Goal: Transaction & Acquisition: Book appointment/travel/reservation

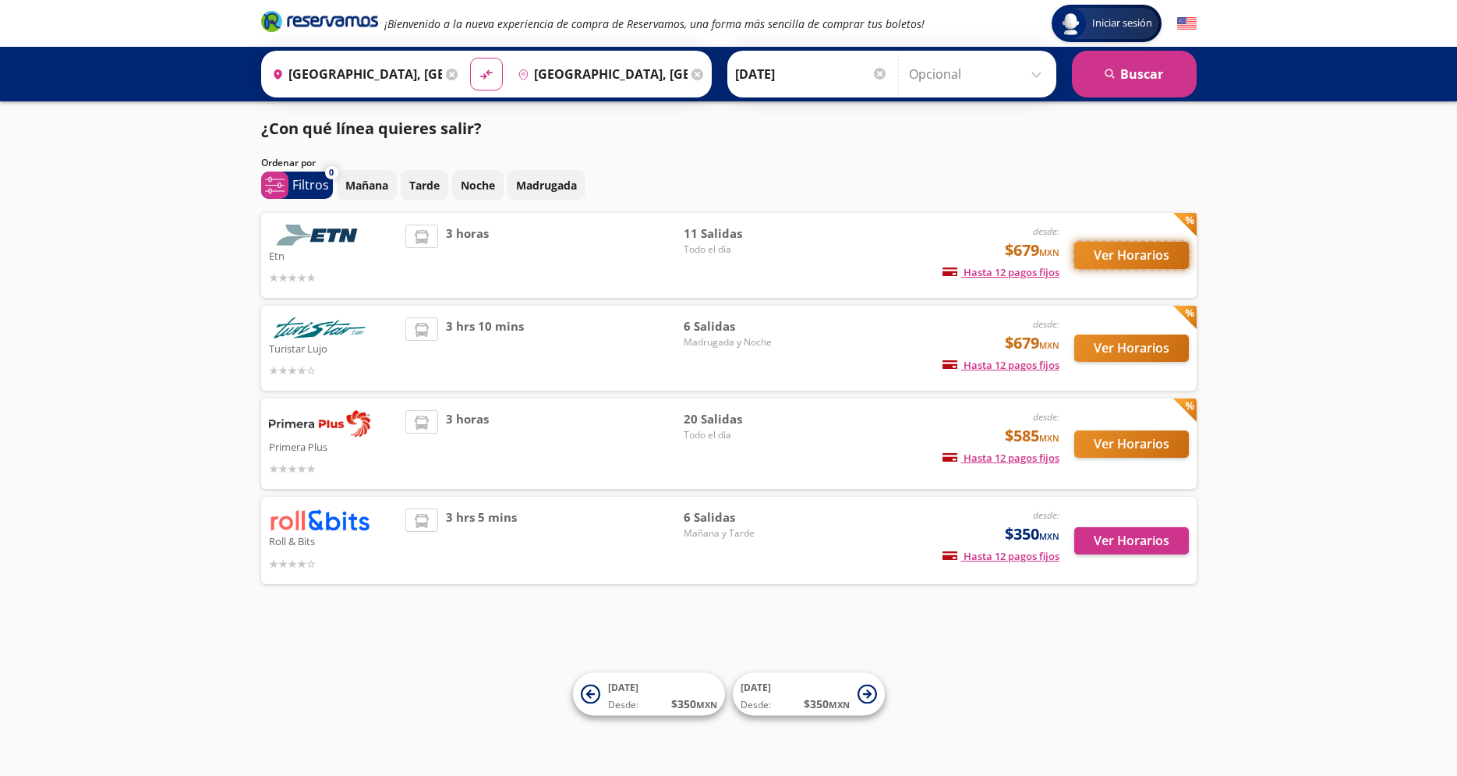
click at [1135, 248] on button "Ver Horarios" at bounding box center [1131, 255] width 115 height 27
click at [1105, 345] on button "Ver Horarios" at bounding box center [1131, 347] width 115 height 27
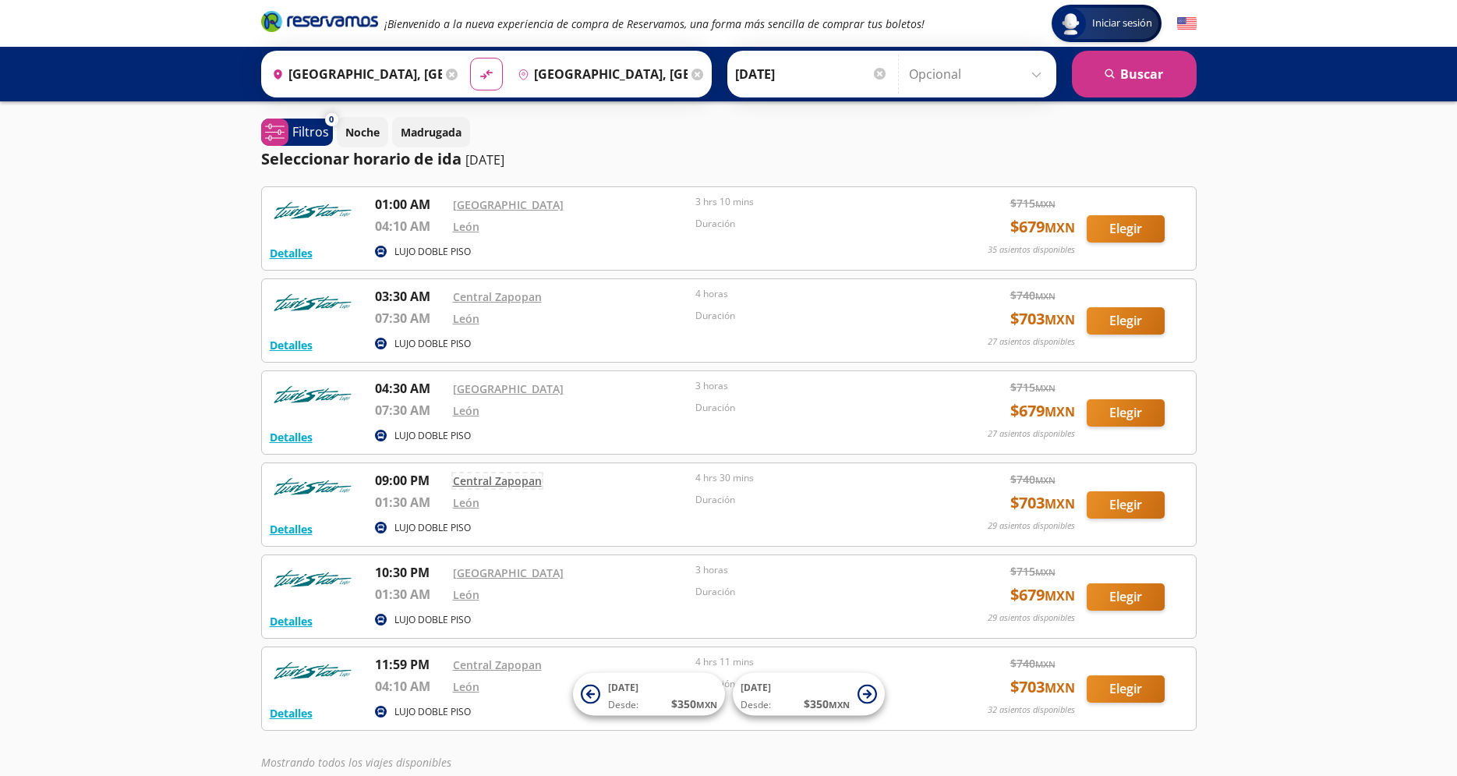
click at [522, 476] on link "Central Zapopan" at bounding box center [497, 480] width 89 height 15
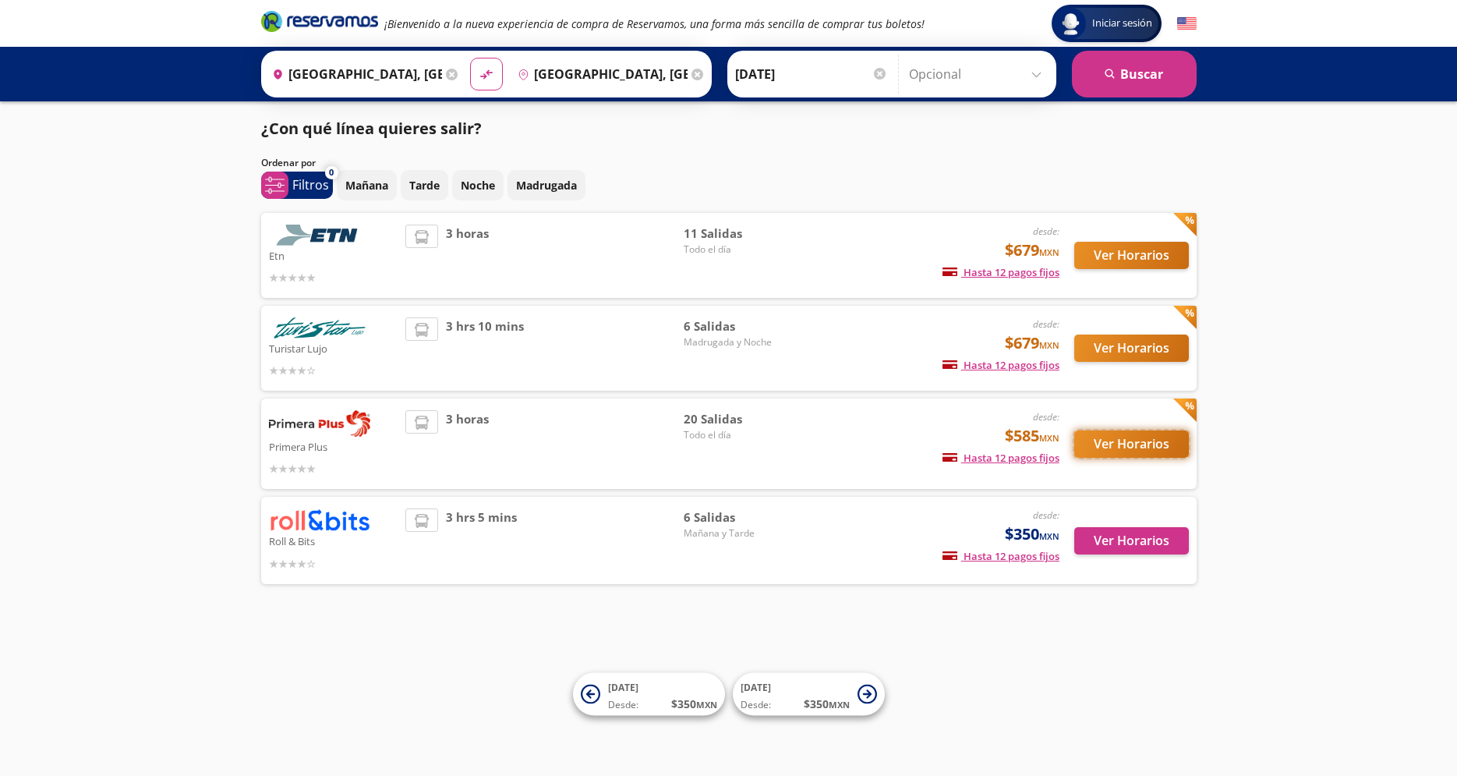
click at [1110, 441] on button "Ver Horarios" at bounding box center [1131, 443] width 115 height 27
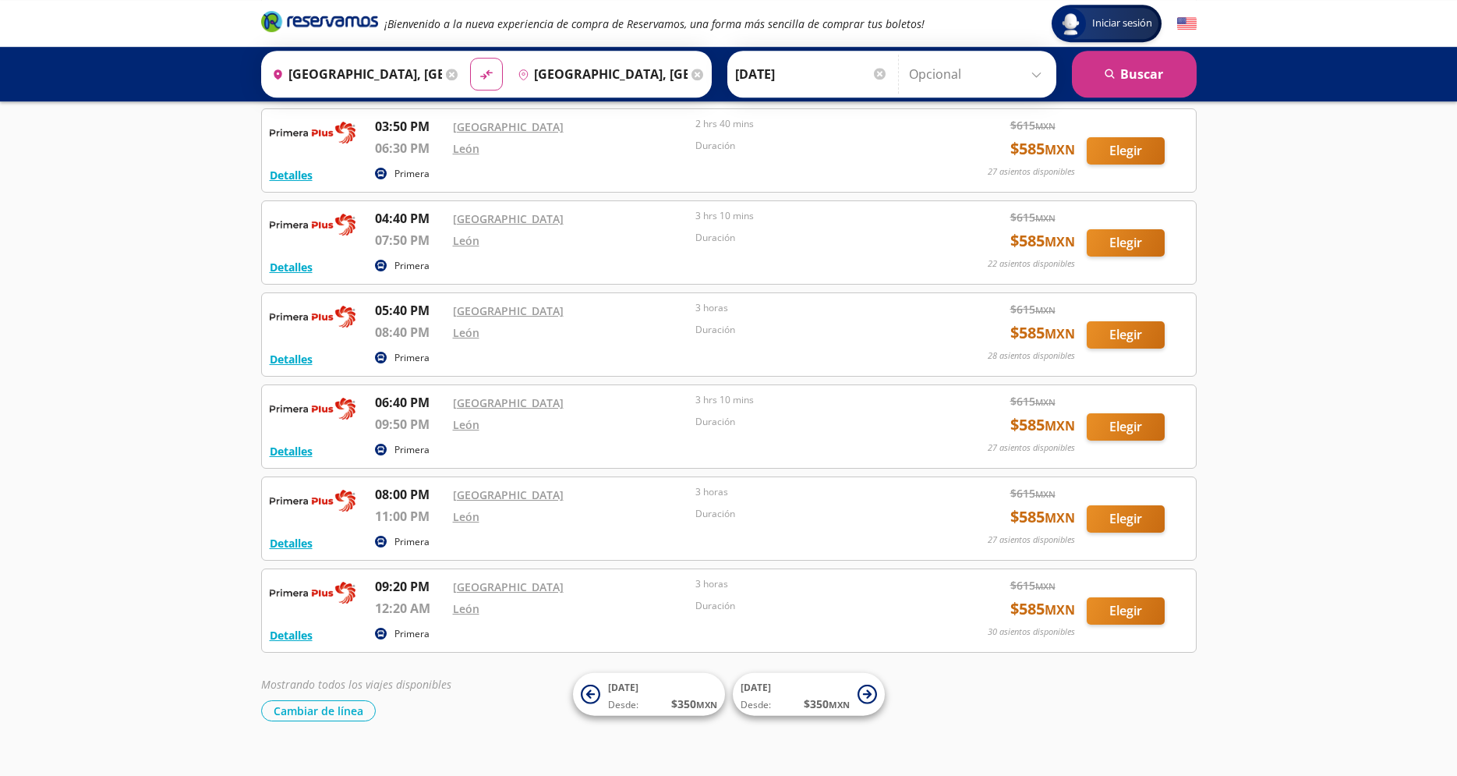
scroll to position [1389, 0]
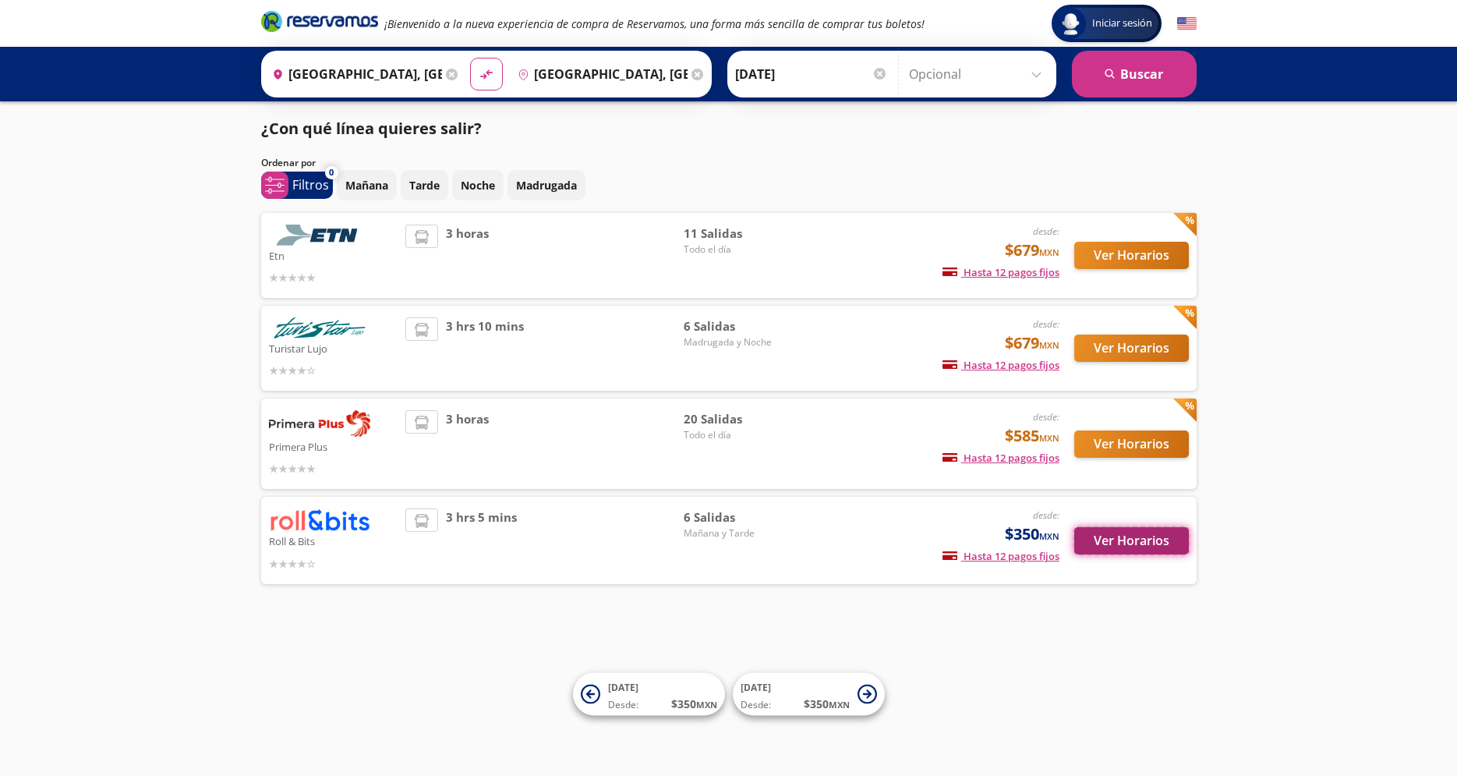
click at [1112, 536] on button "Ver Horarios" at bounding box center [1131, 540] width 115 height 27
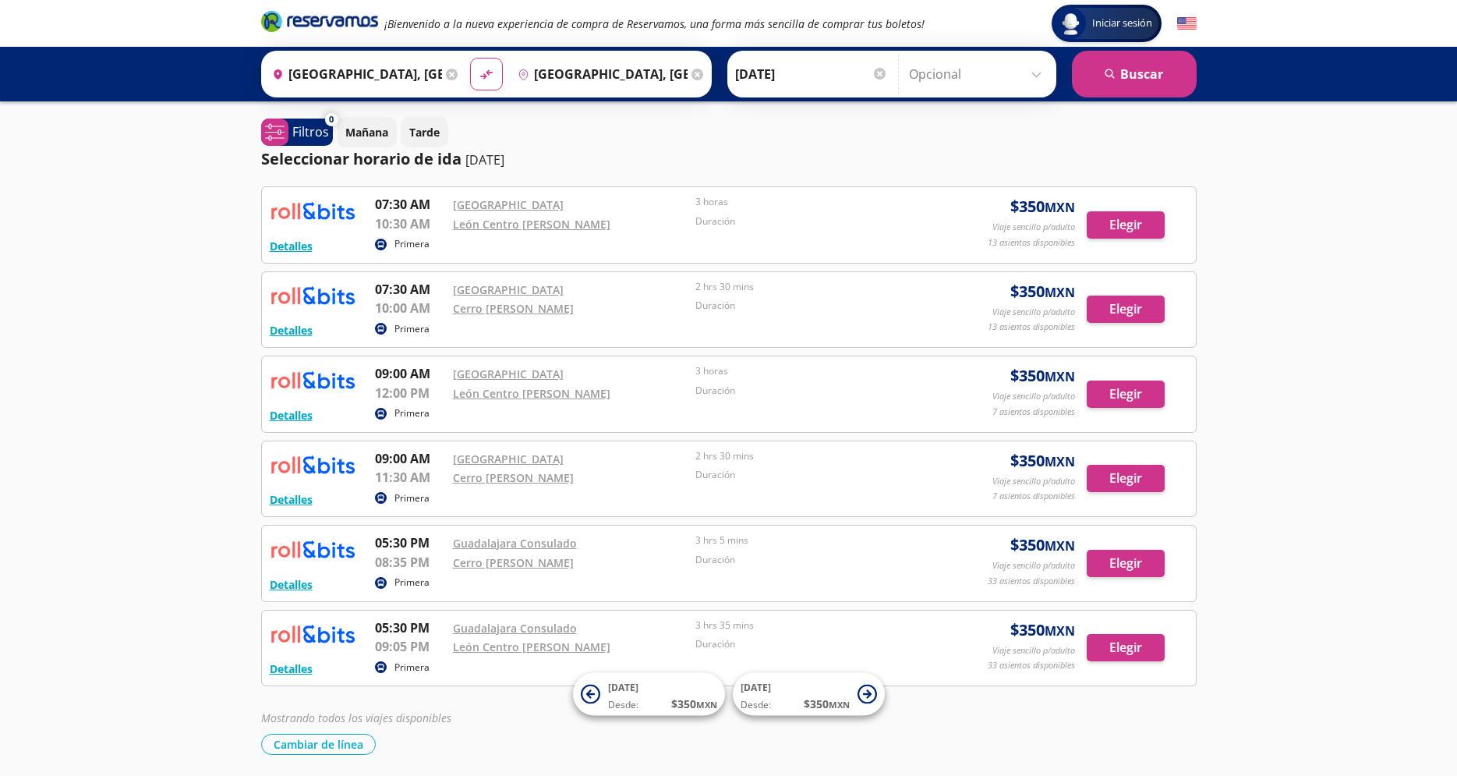
click at [821, 70] on input "[DATE]" at bounding box center [811, 74] width 153 height 39
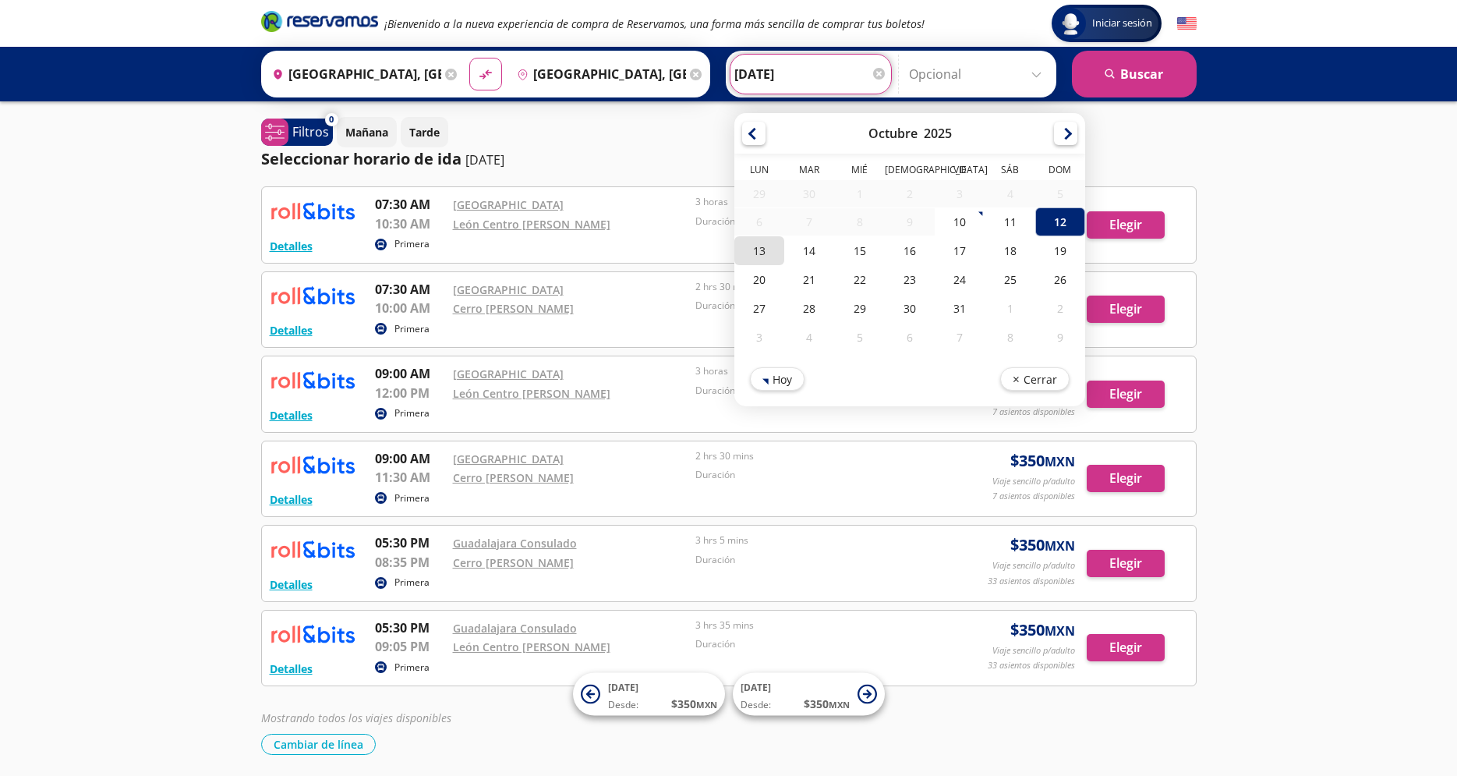
click at [758, 239] on div "13" at bounding box center [759, 250] width 50 height 29
type input "[DATE]"
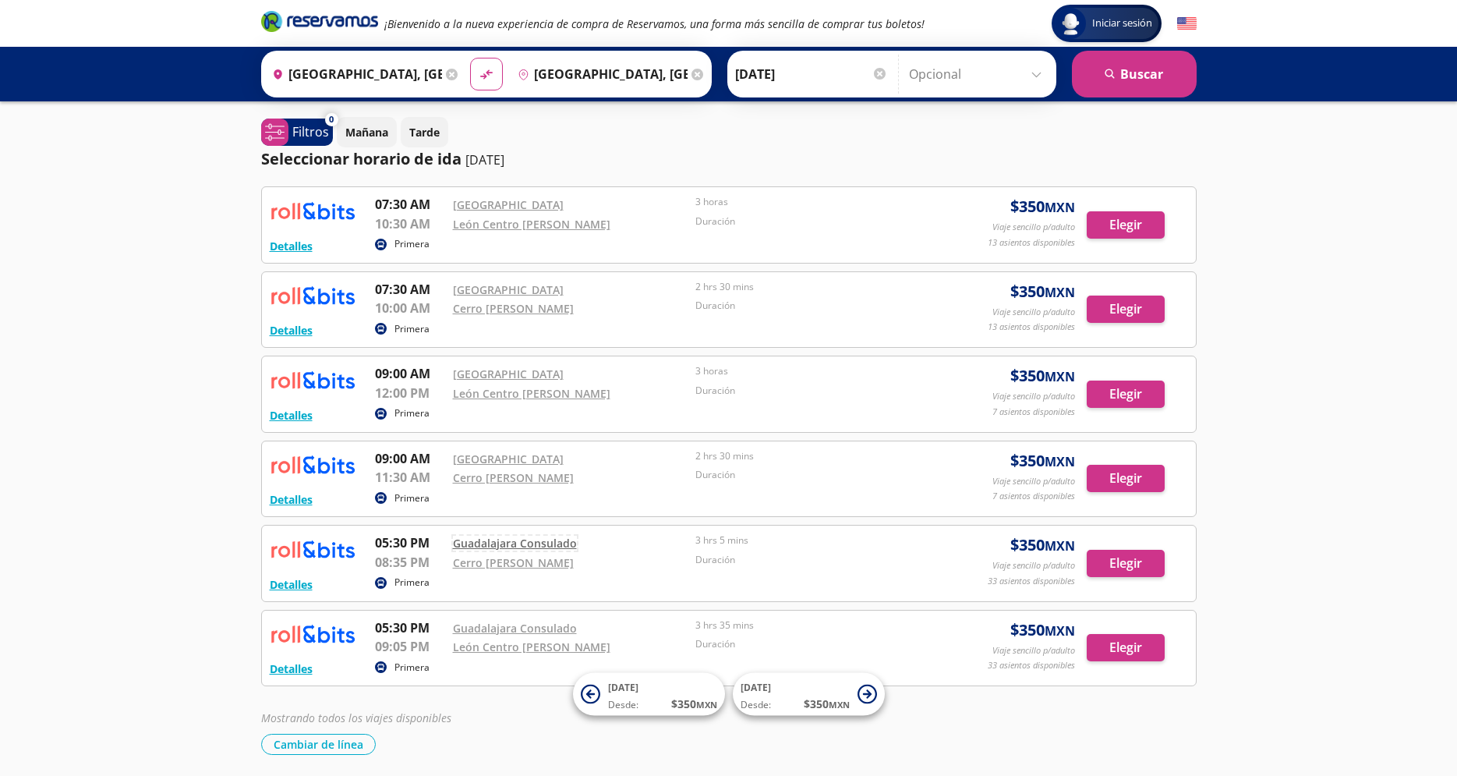
click at [521, 543] on link "Guadalajara Consulado" at bounding box center [515, 543] width 124 height 15
